Goal: Transaction & Acquisition: Purchase product/service

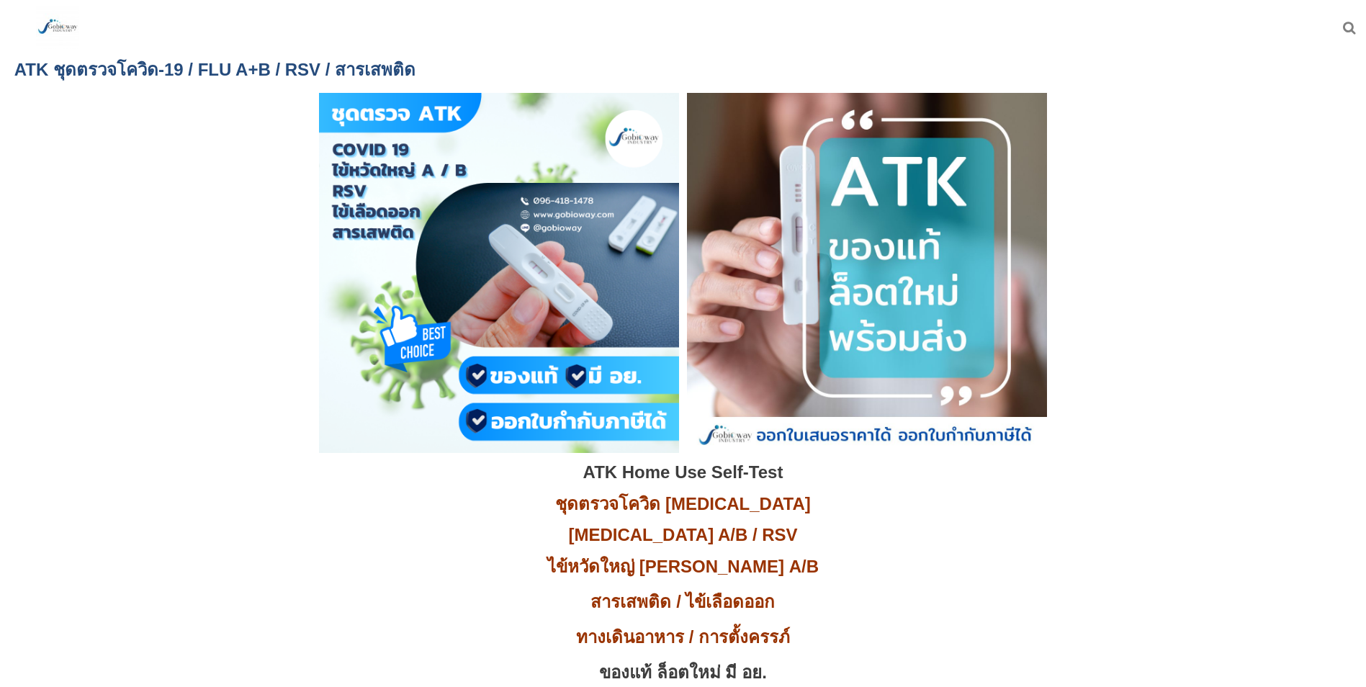
click at [50, 18] on img at bounding box center [57, 27] width 43 height 43
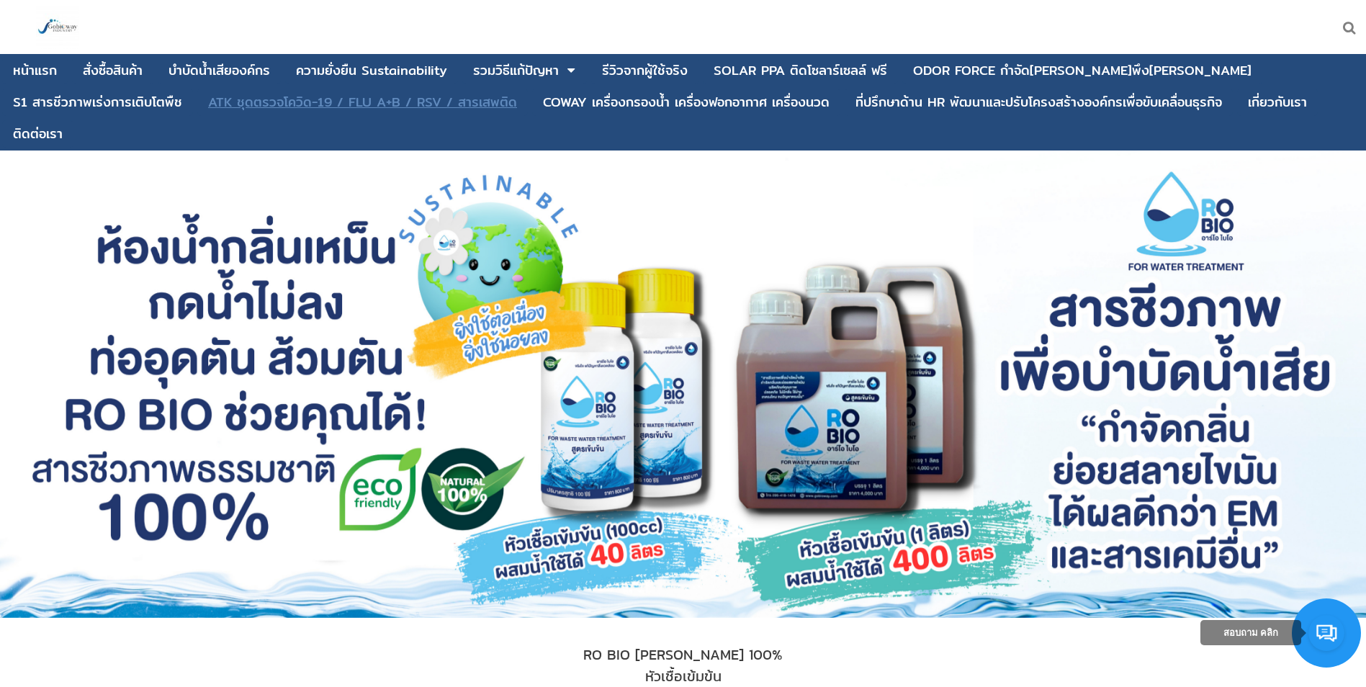
click at [208, 103] on div "ATK ชุดตรวจโควิด-19 / FLU A+B / RSV / สารเสพติด" at bounding box center [362, 102] width 309 height 13
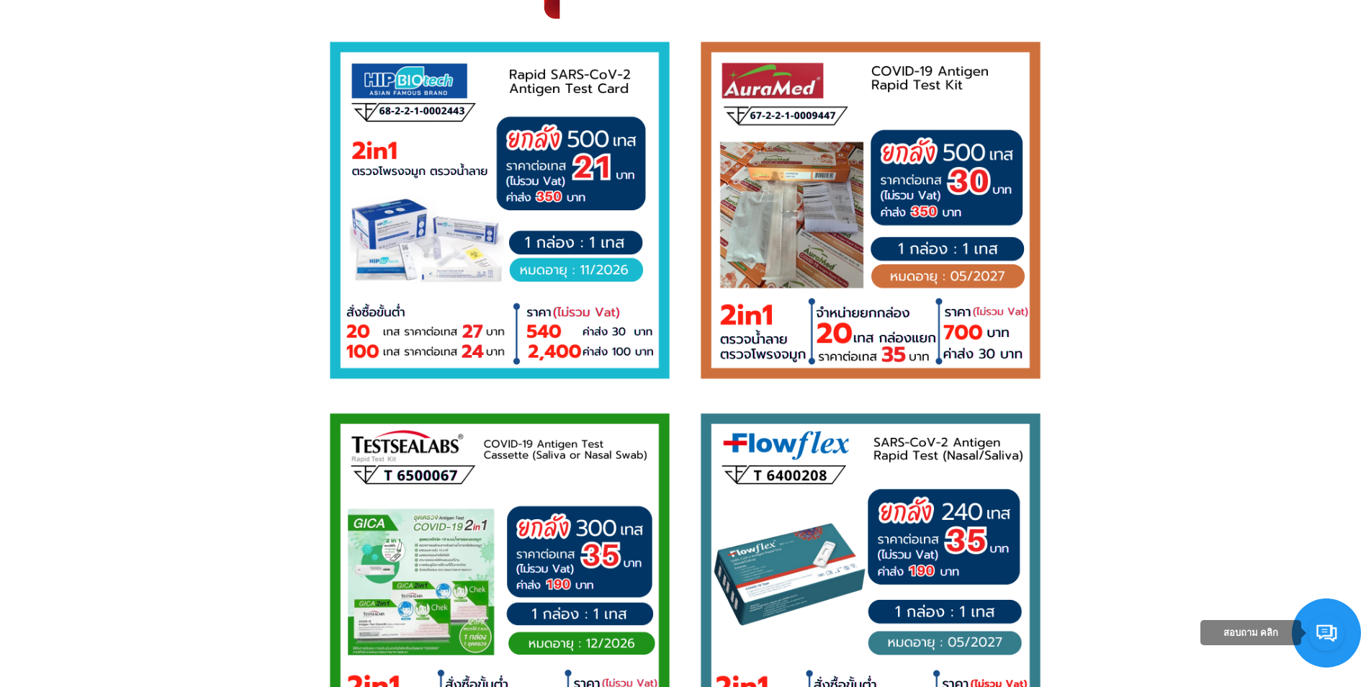
scroll to position [2017, 0]
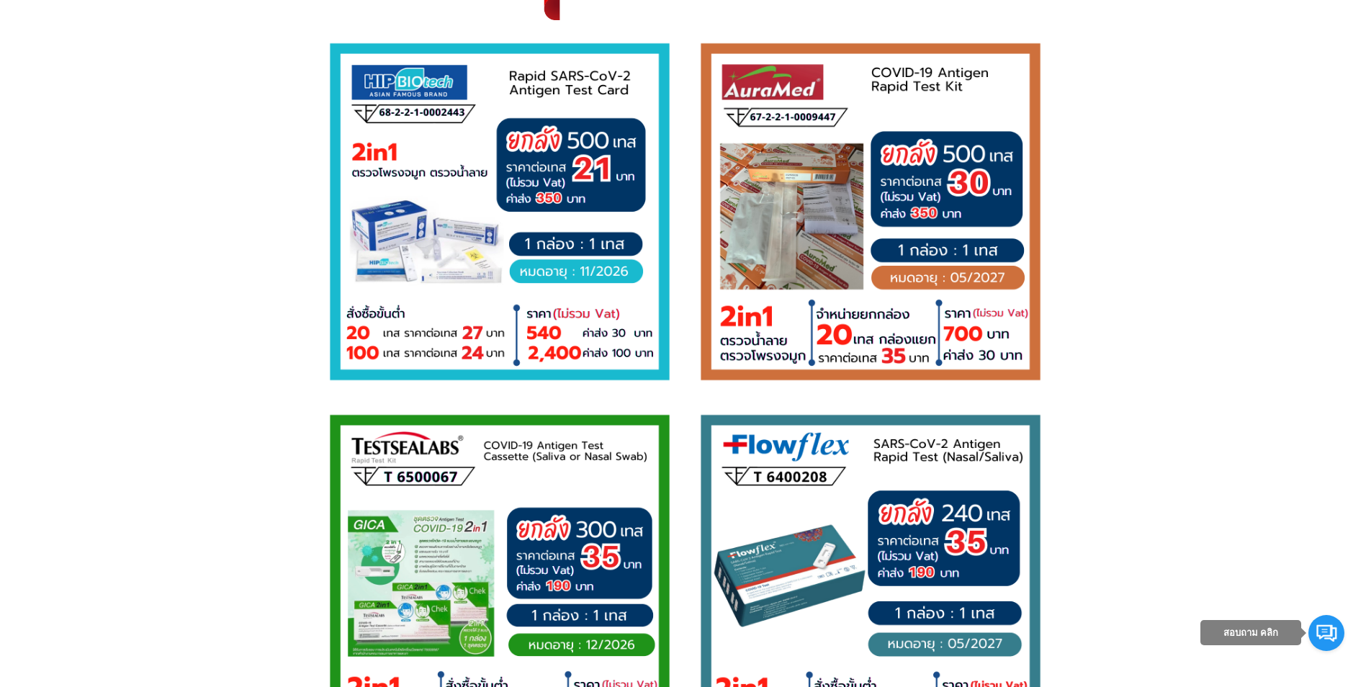
click at [179, 261] on p at bounding box center [683, 214] width 1324 height 364
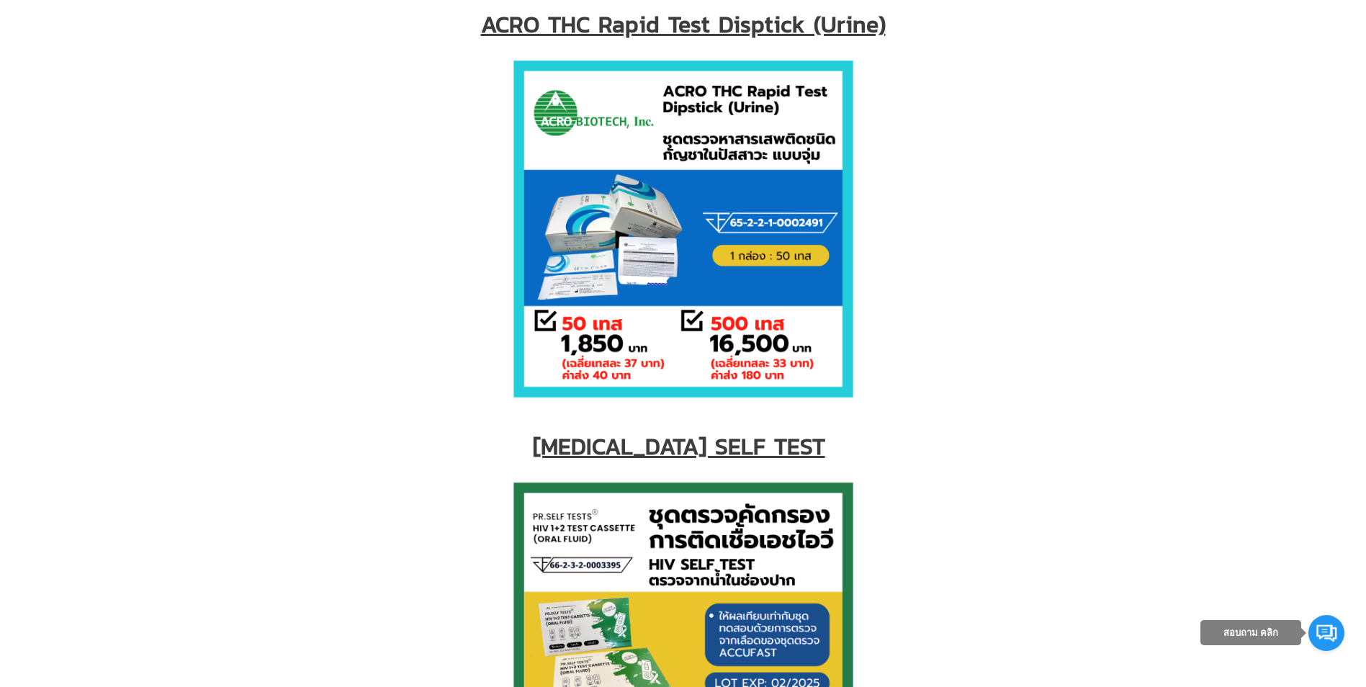
scroll to position [6482, 0]
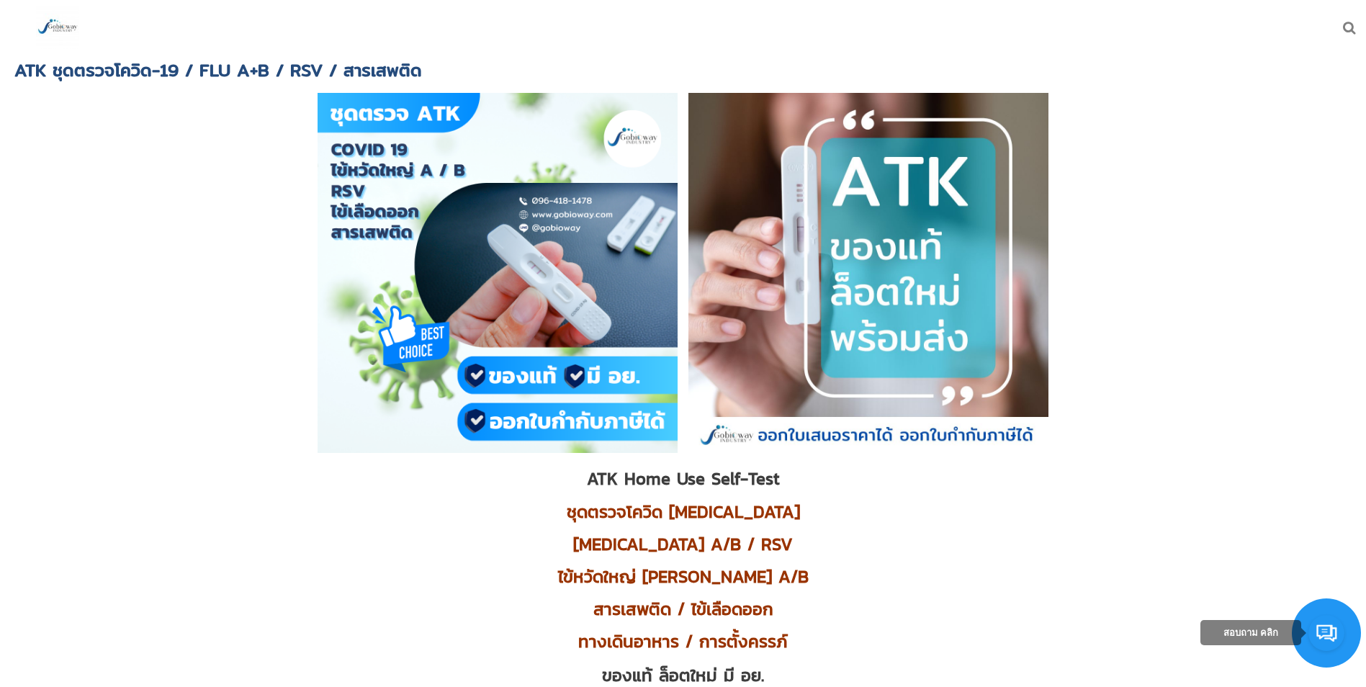
click at [61, 27] on img at bounding box center [57, 27] width 43 height 43
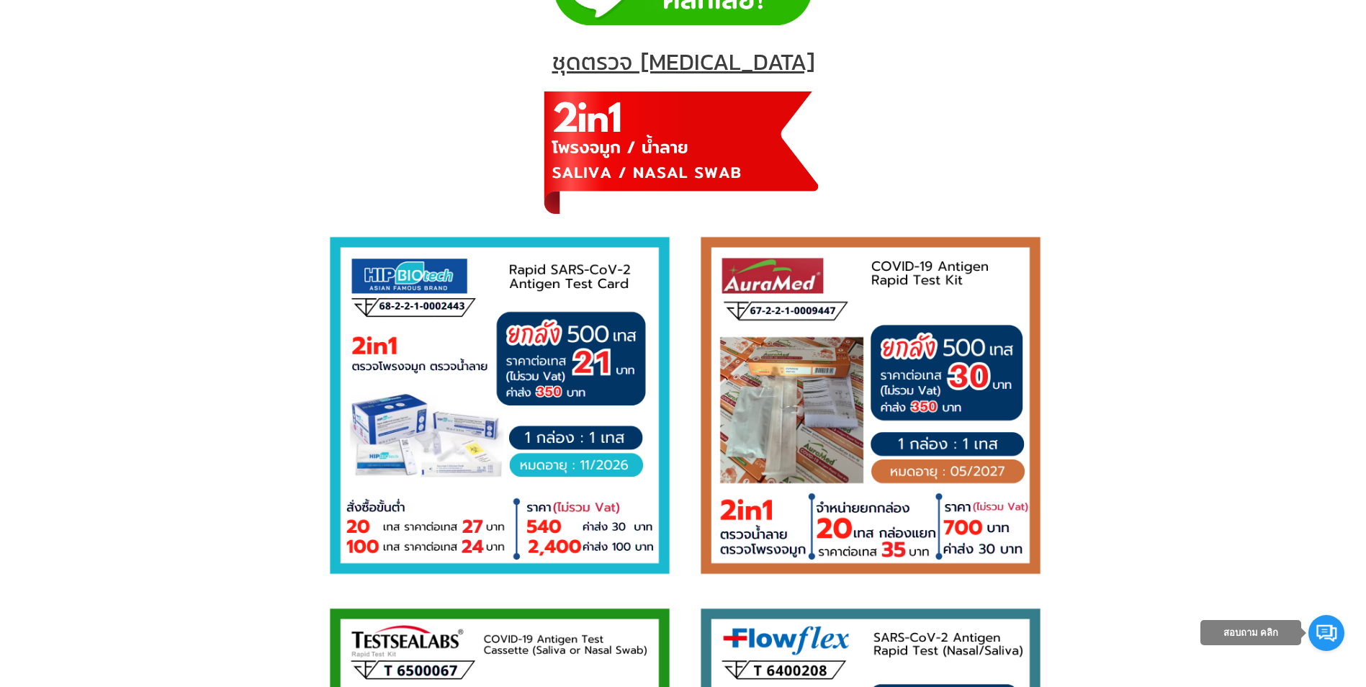
scroll to position [2089, 0]
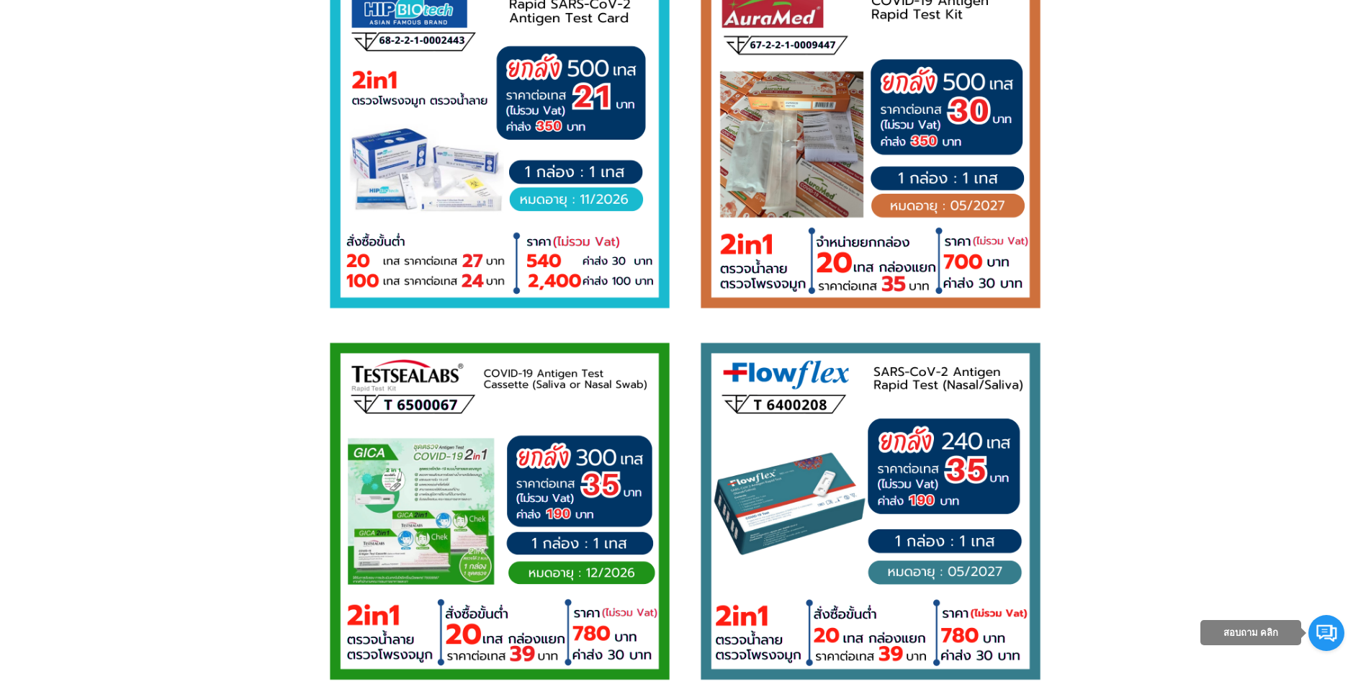
click at [266, 219] on p at bounding box center [683, 142] width 1324 height 364
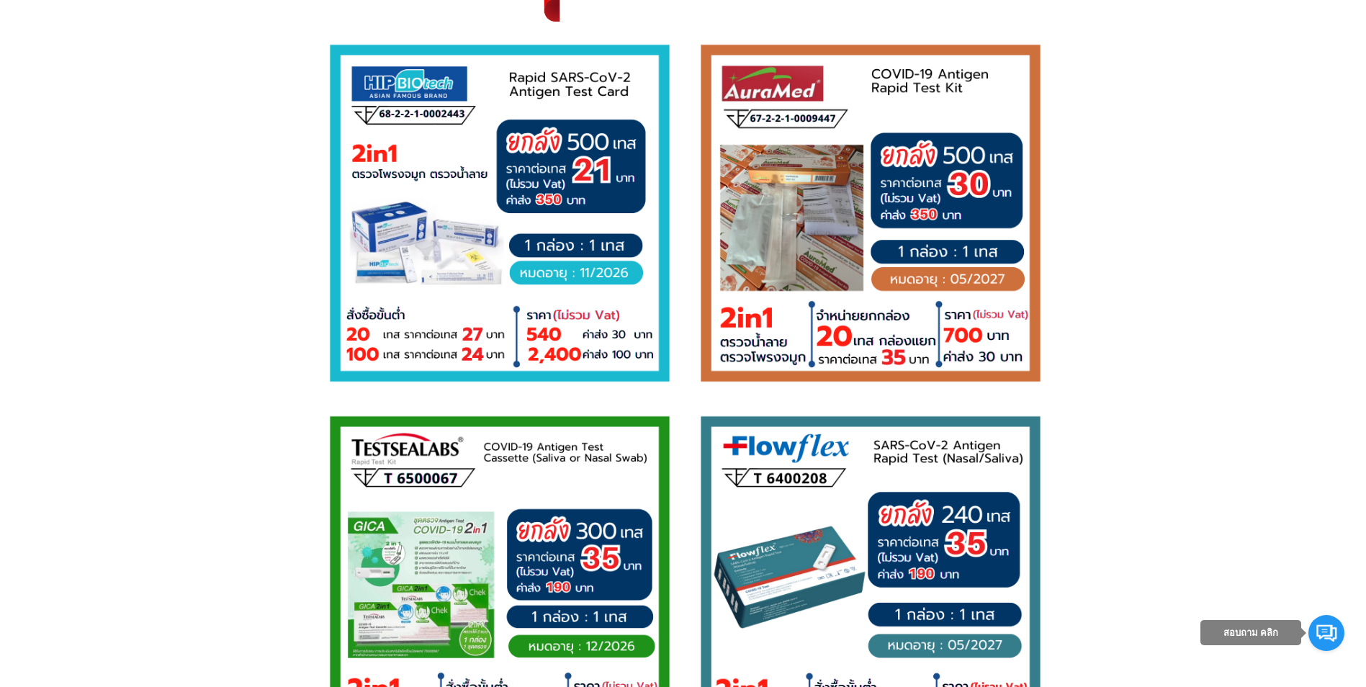
scroll to position [1945, 0]
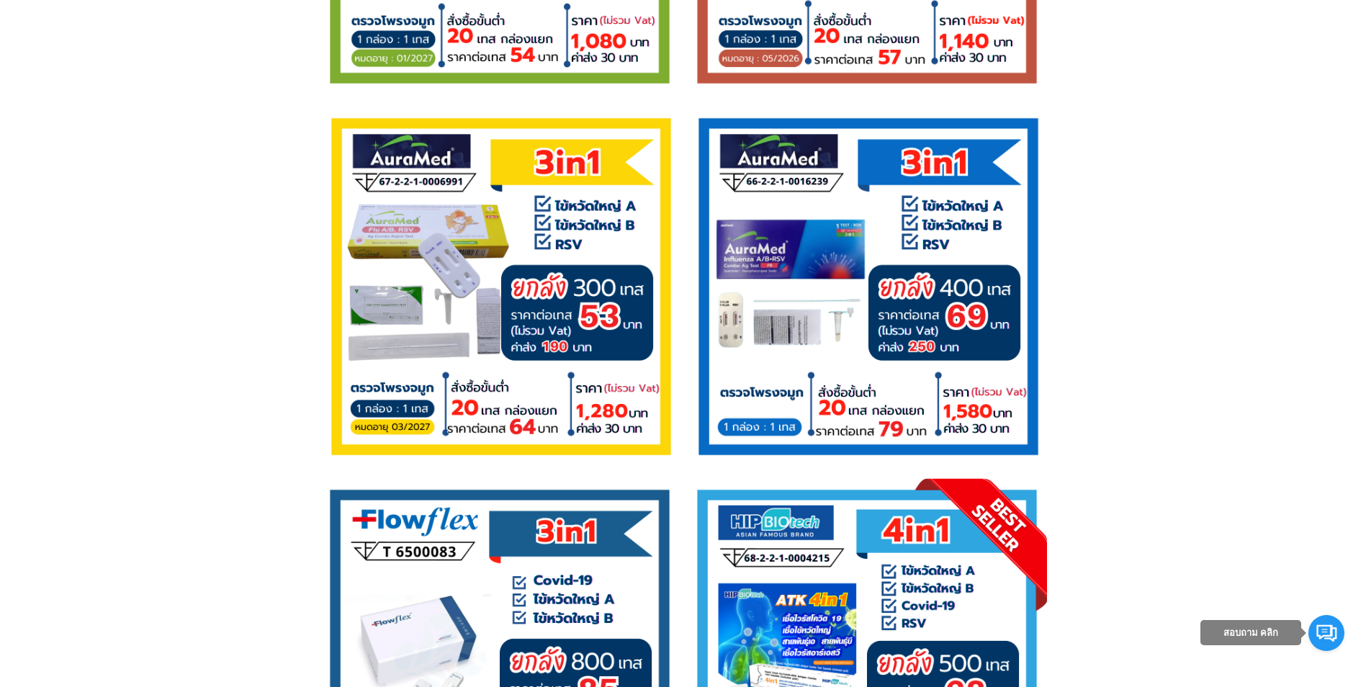
scroll to position [3313, 0]
